Goal: Task Accomplishment & Management: Manage account settings

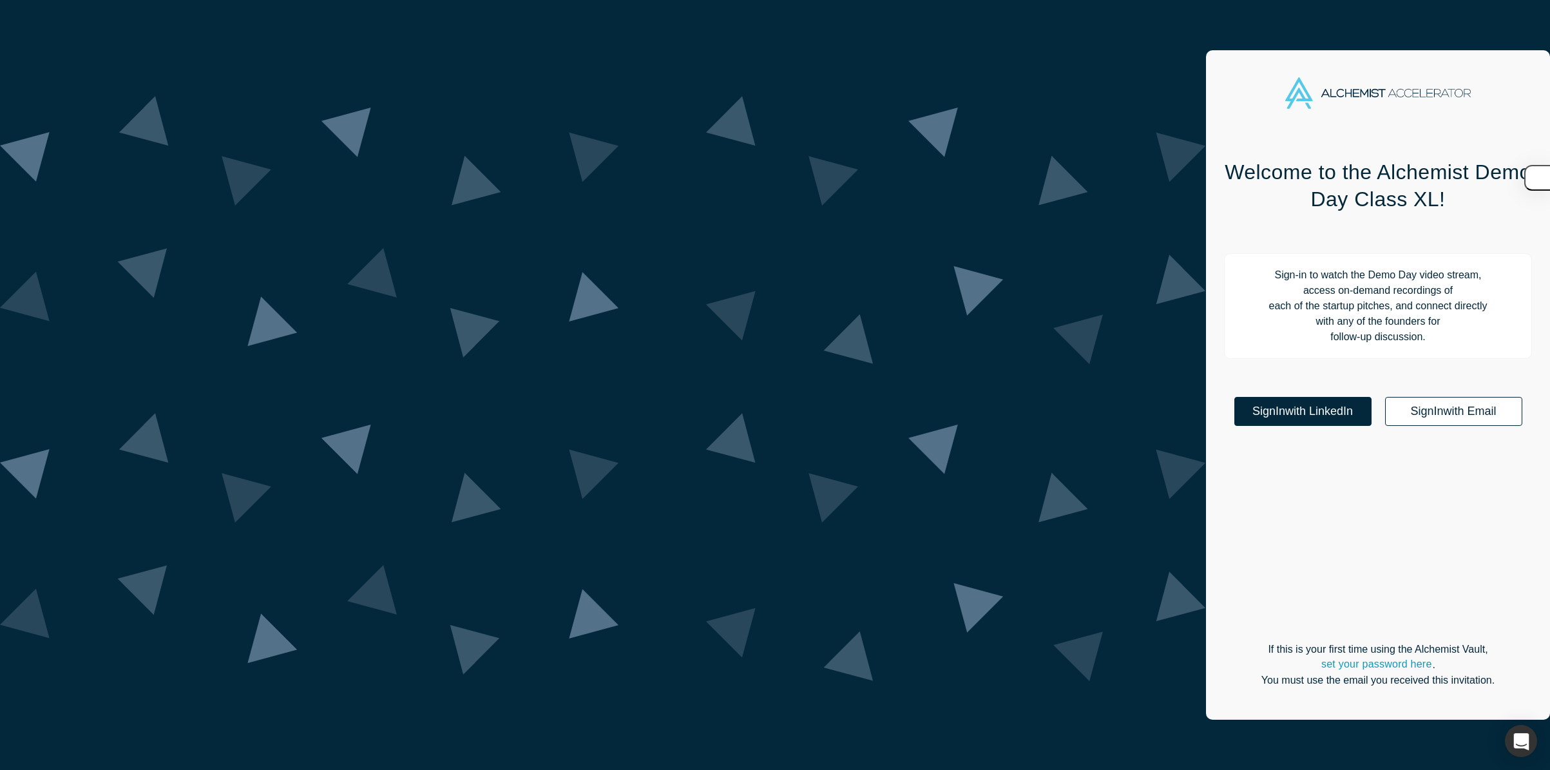
click at [1385, 397] on link "Sign In with Email" at bounding box center [1453, 411] width 137 height 29
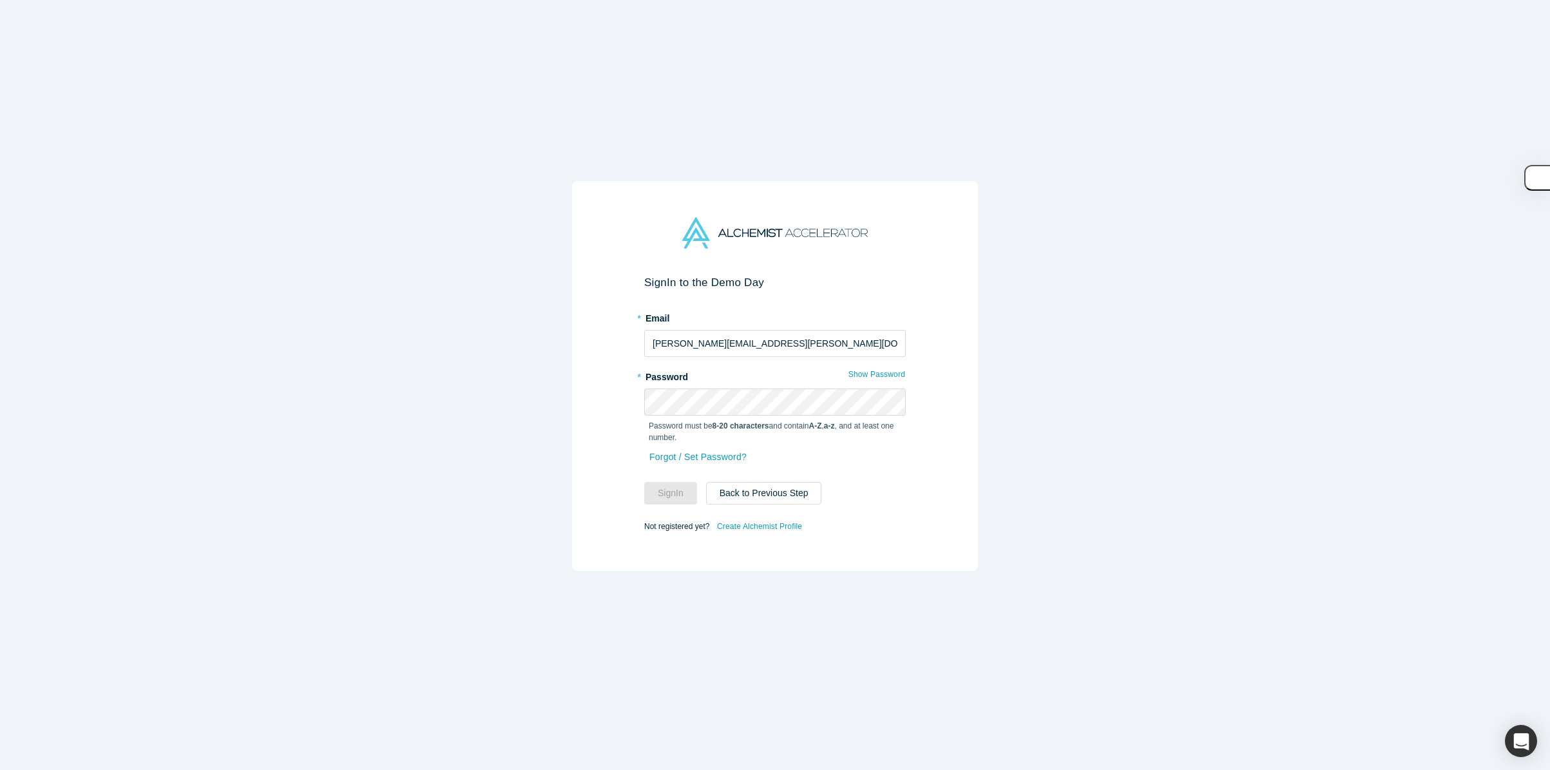
click at [719, 387] on div "* Password Show Password Password must be 8-20 characters and contain A-Z , a-z…" at bounding box center [775, 407] width 262 height 82
click at [703, 373] on label "* Password" at bounding box center [775, 375] width 262 height 18
click at [725, 337] on input "[PERSON_NAME][EMAIL_ADDRESS][PERSON_NAME][DOMAIN_NAME]" at bounding box center [775, 343] width 262 height 27
click at [701, 377] on label "* Password" at bounding box center [775, 375] width 262 height 18
click at [701, 458] on link "Forgot / Set Password?" at bounding box center [698, 457] width 99 height 23
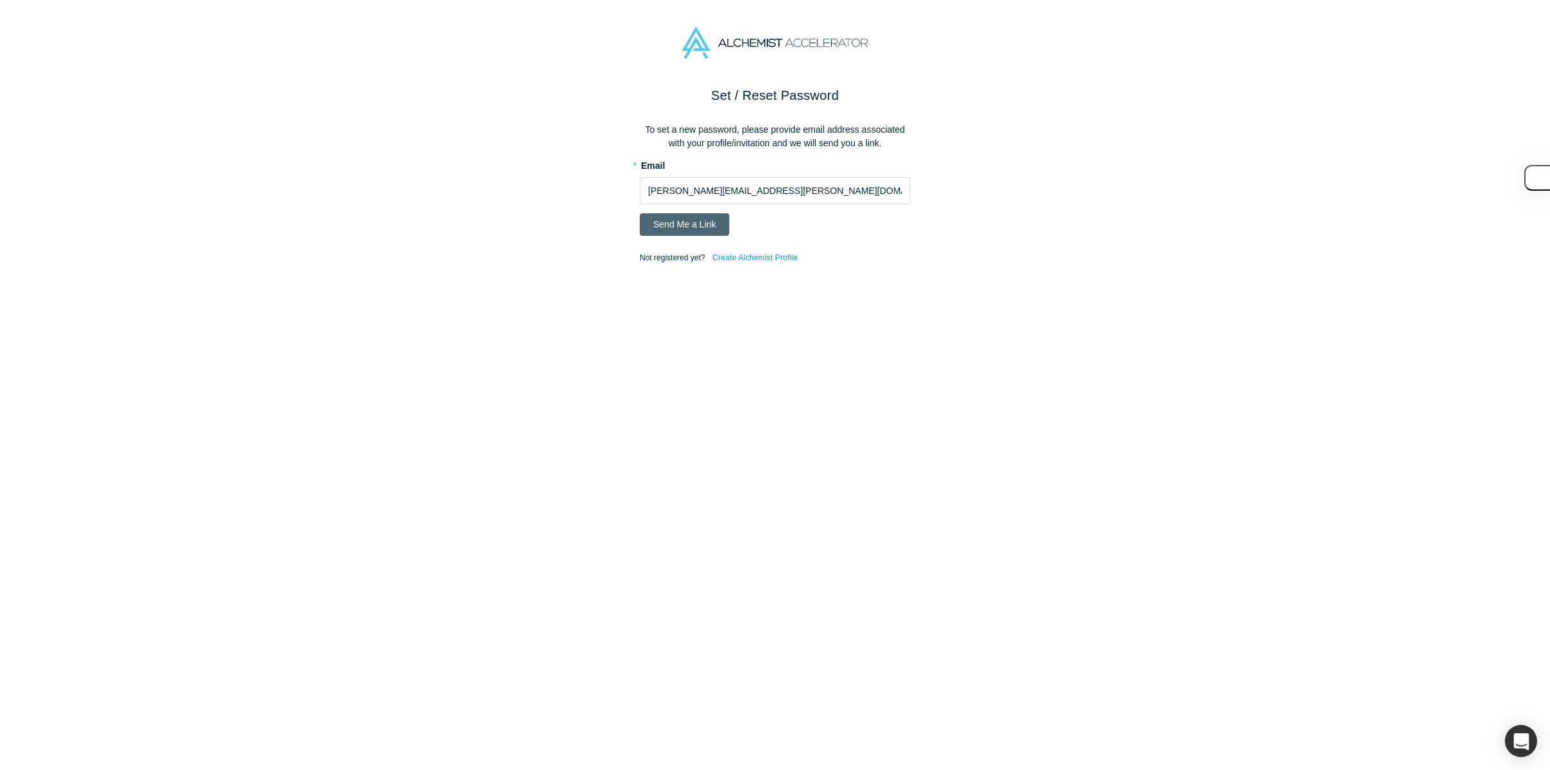
click at [694, 225] on button "Send Me a Link" at bounding box center [685, 224] width 90 height 23
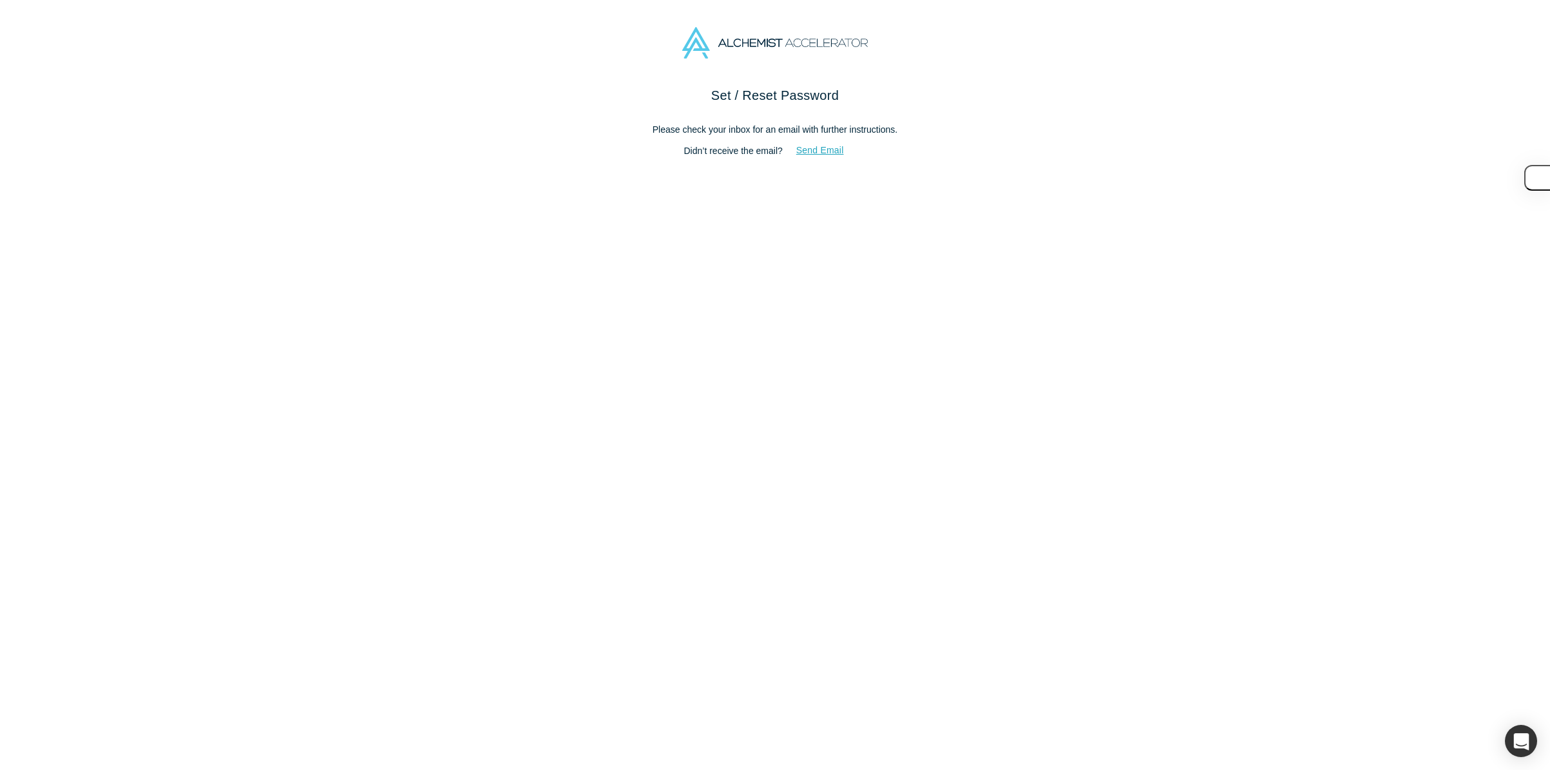
click at [839, 148] on button "Send Email" at bounding box center [820, 150] width 75 height 23
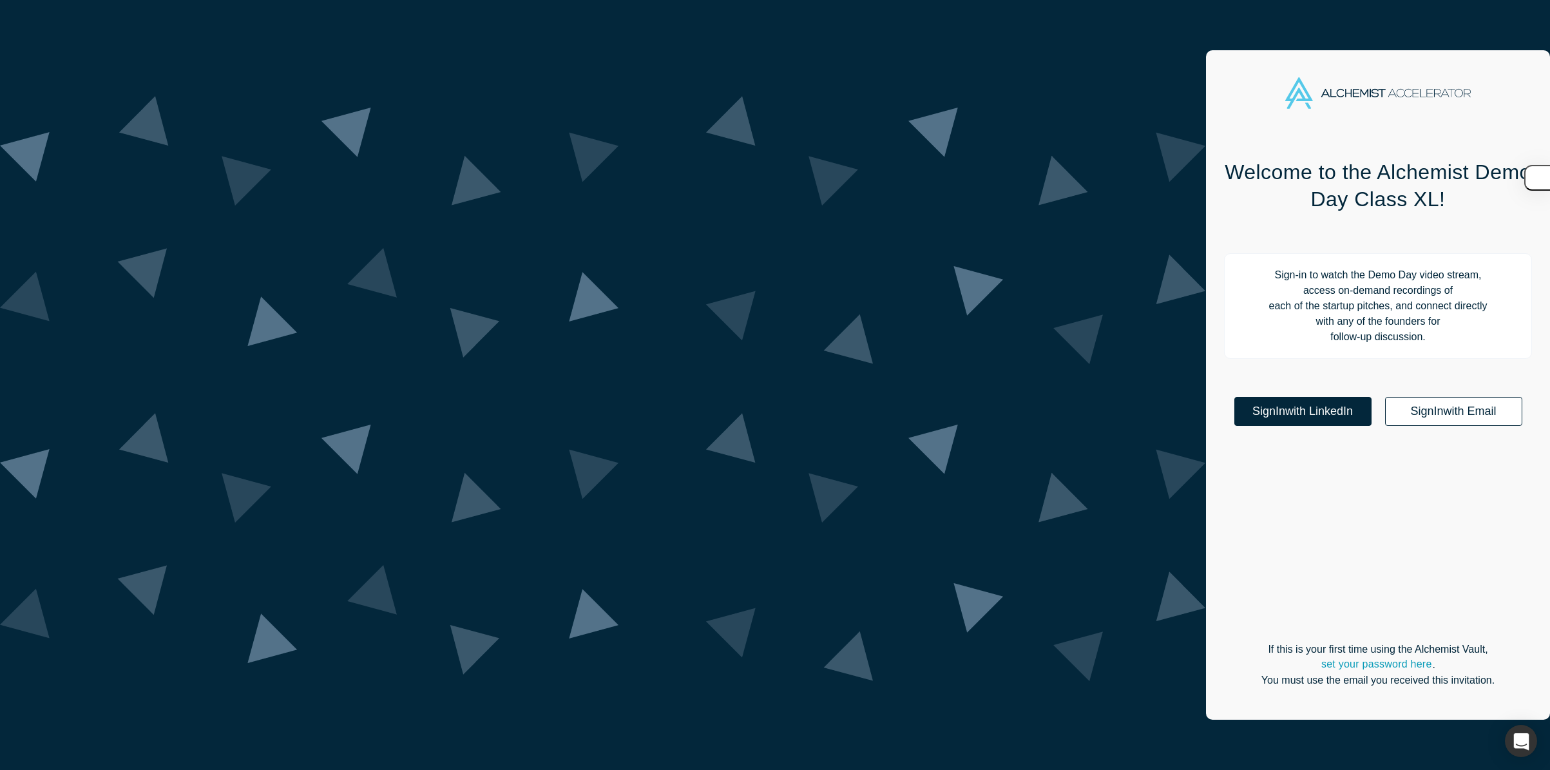
click at [1385, 397] on link "Sign In with Email" at bounding box center [1453, 411] width 137 height 29
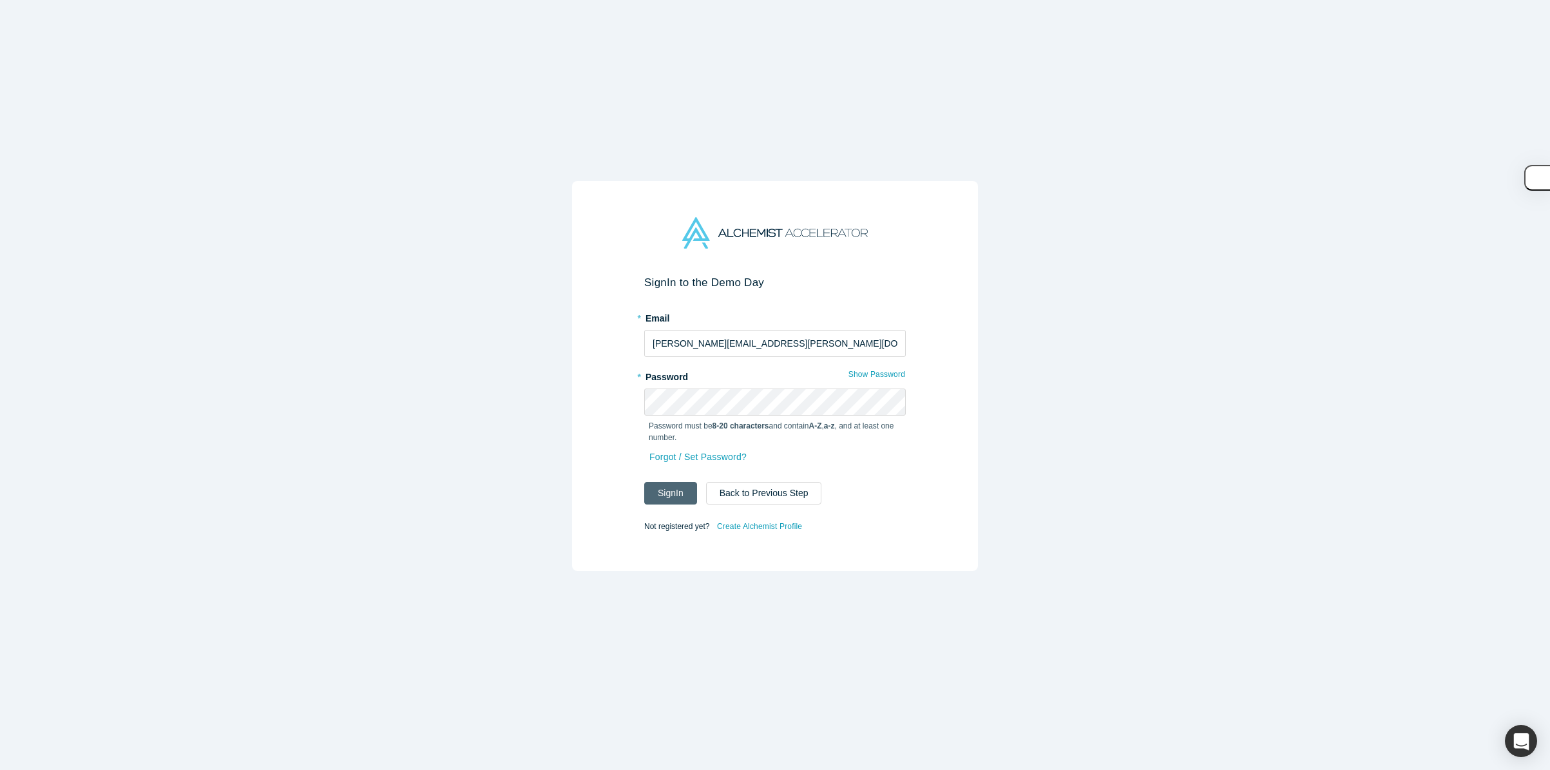
click at [670, 488] on button "Sign In" at bounding box center [670, 493] width 53 height 23
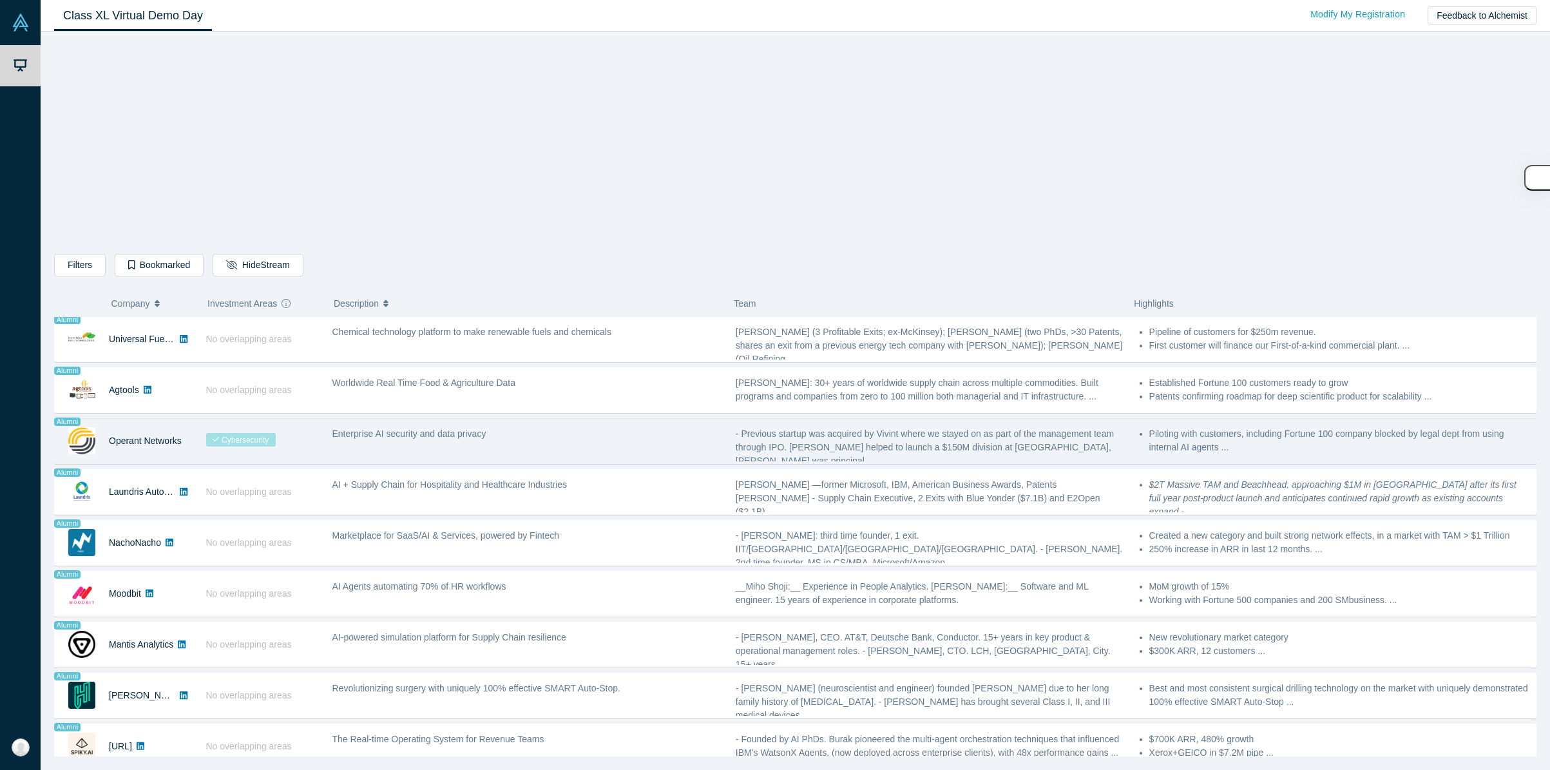
scroll to position [782, 0]
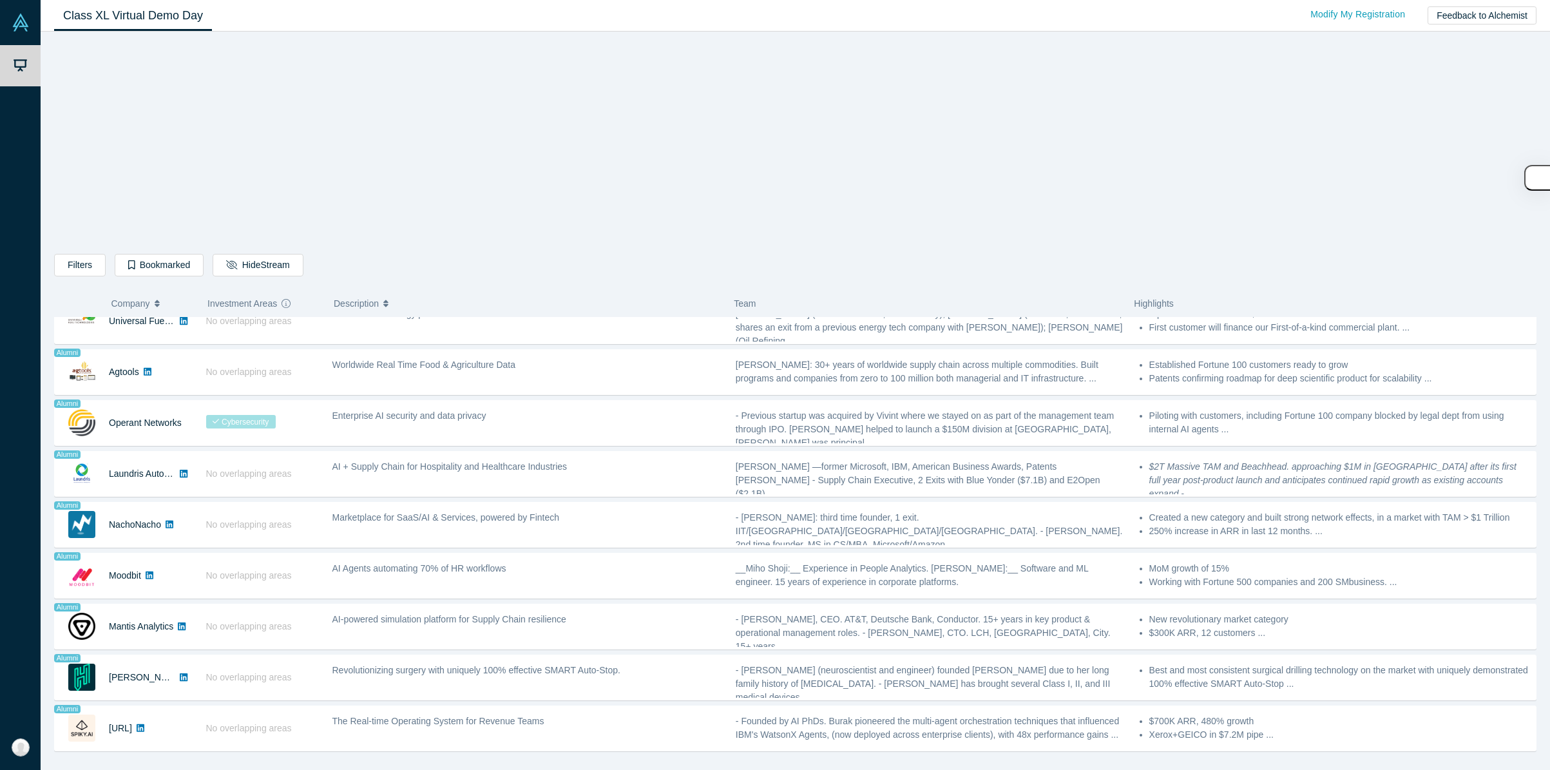
click at [424, 196] on div "Filters AI Artificial Intelligence B2B SaaS AI (Artificial Intelligence) Data A…" at bounding box center [795, 399] width 1482 height 716
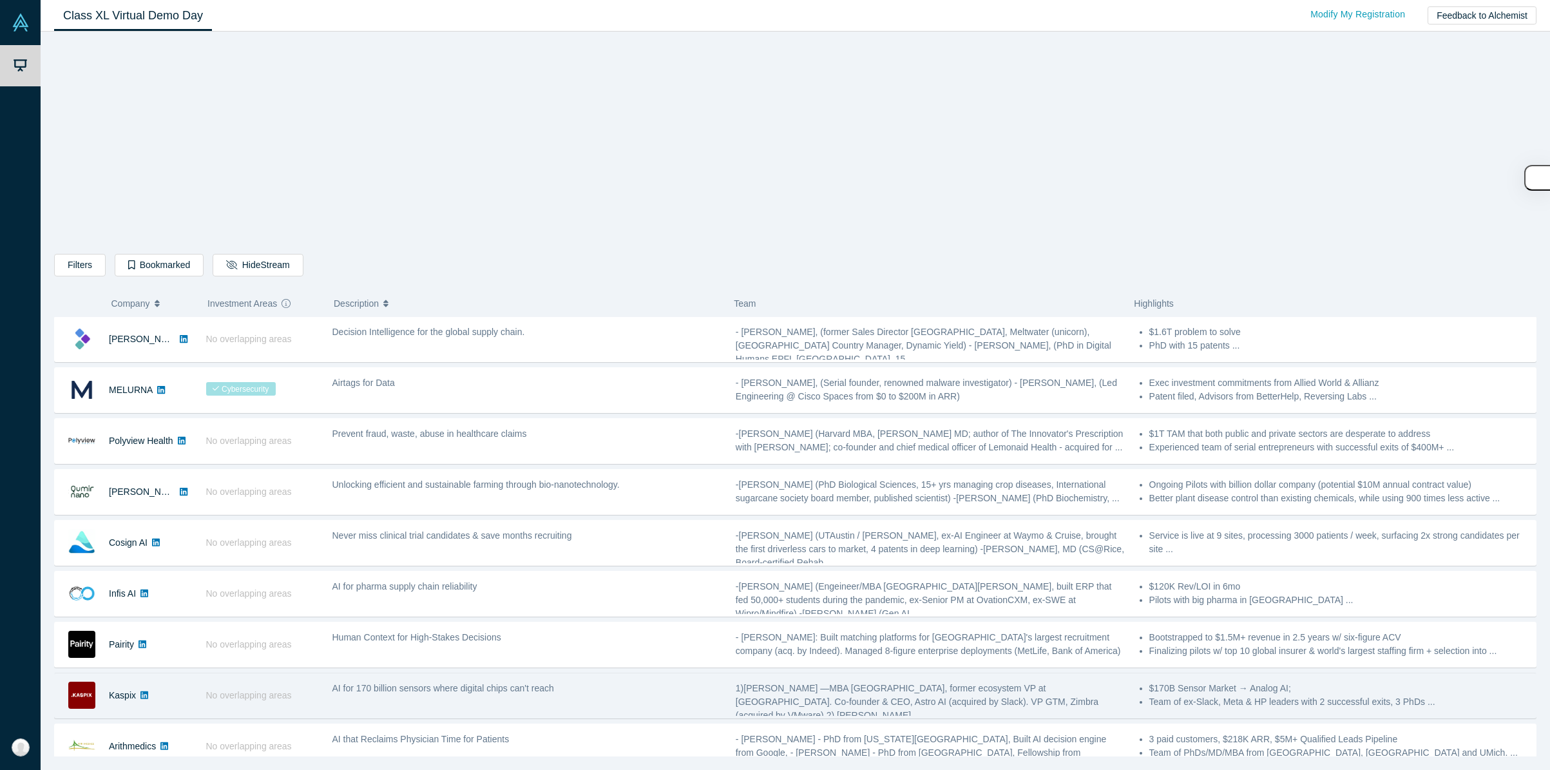
scroll to position [0, 0]
